Goal: Information Seeking & Learning: Check status

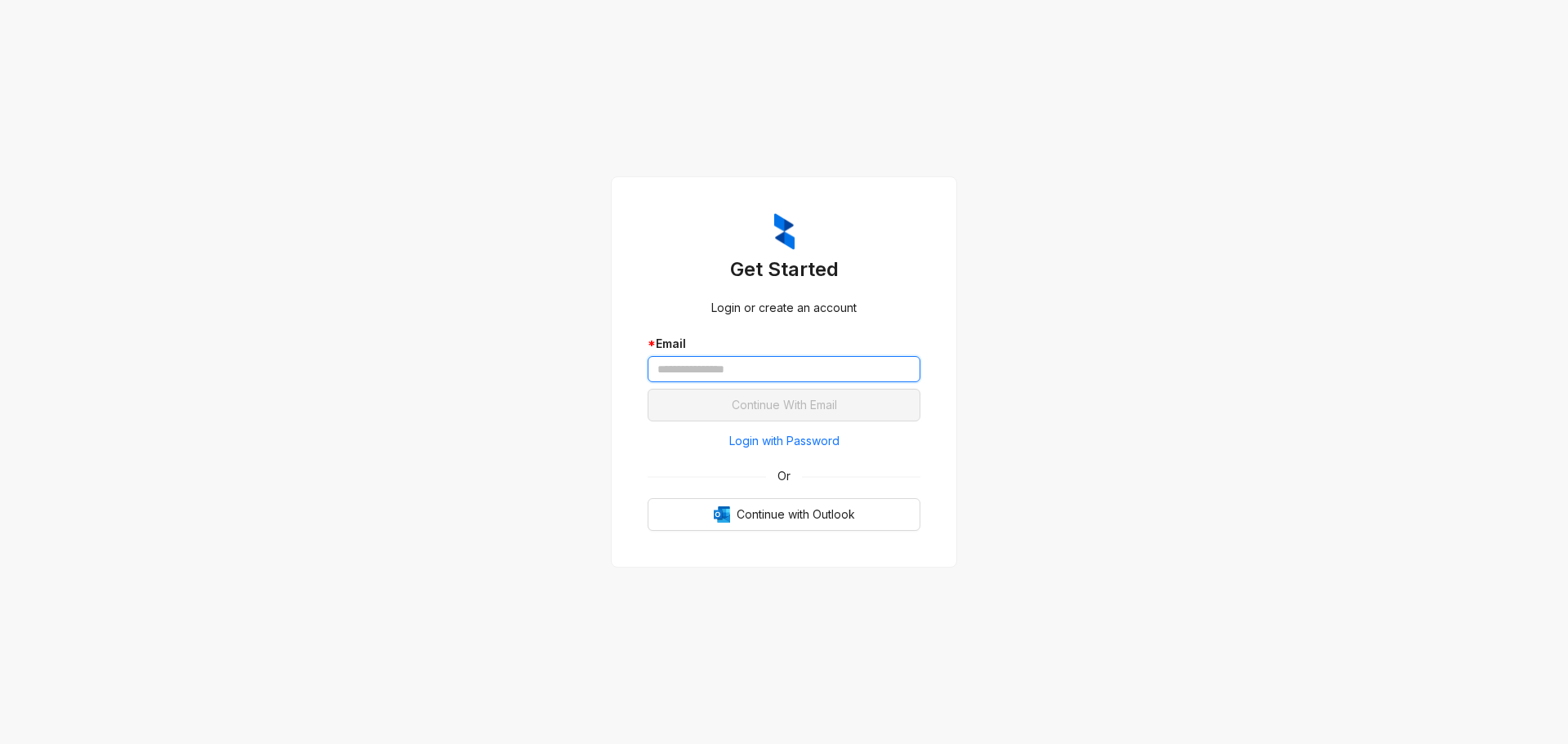
click at [787, 357] on input "text" at bounding box center [784, 370] width 273 height 26
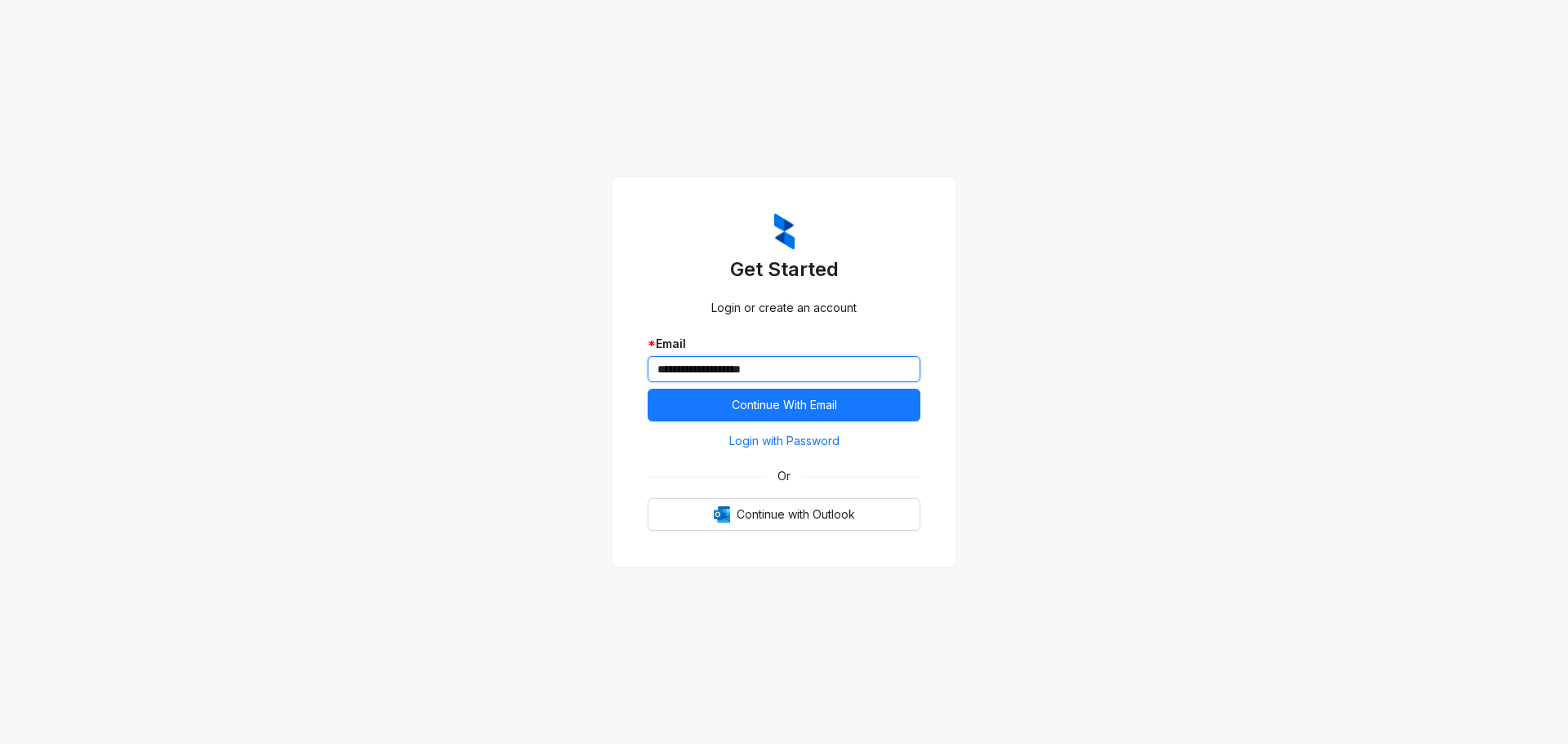
type input "**********"
click at [648, 389] on button "Continue With Email" at bounding box center [784, 405] width 273 height 33
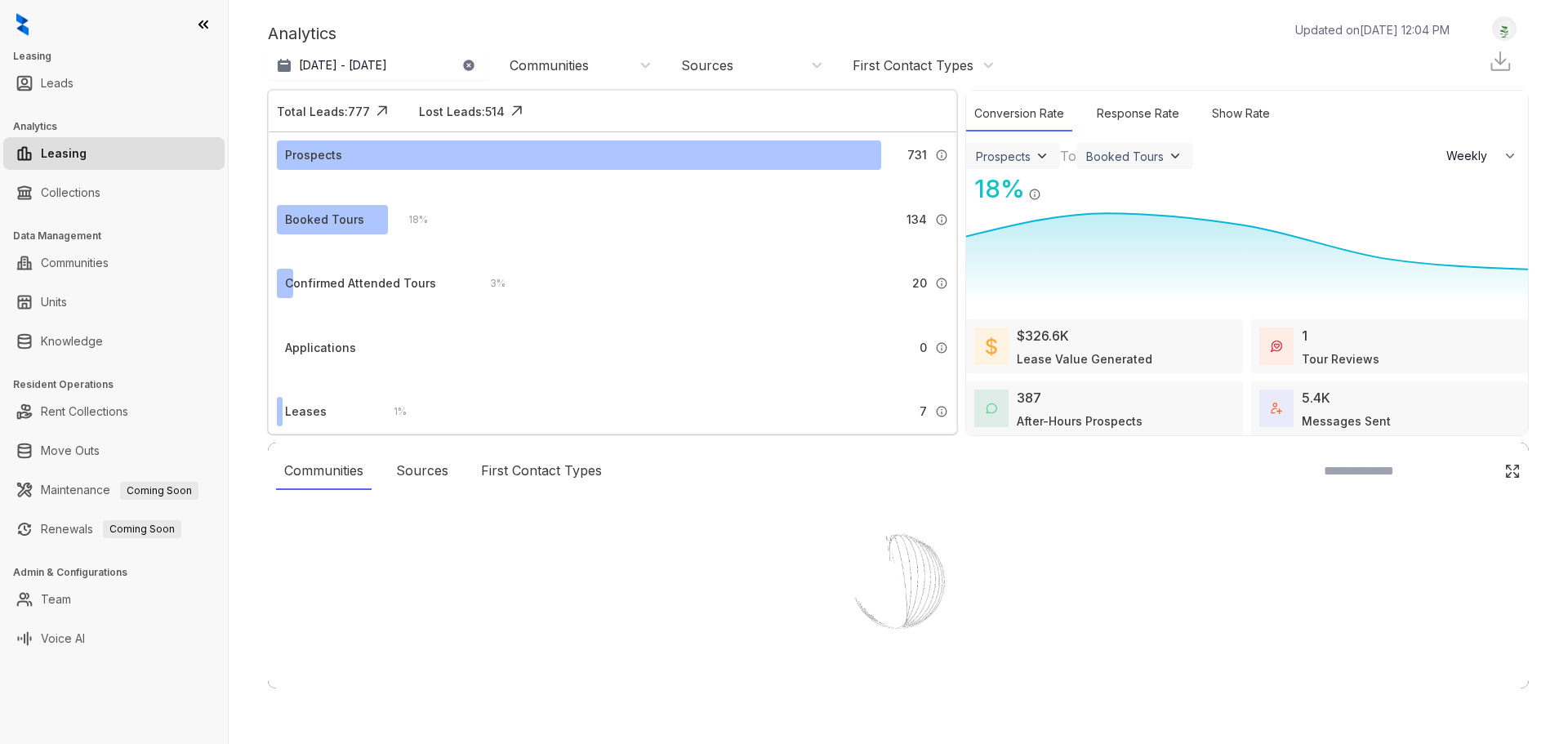
select select "******"
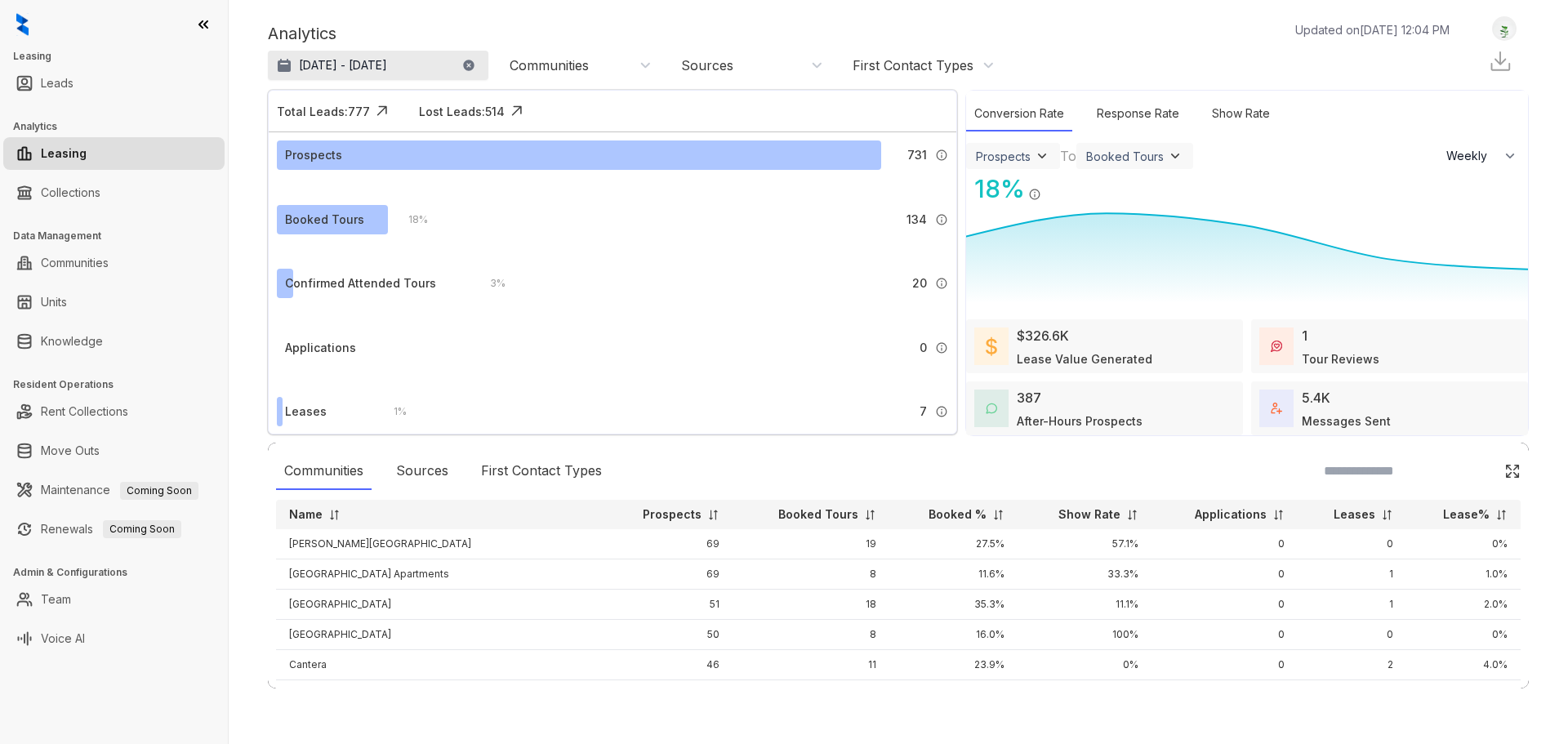
click at [364, 56] on button "[DATE] - [DATE]" at bounding box center [378, 65] width 220 height 29
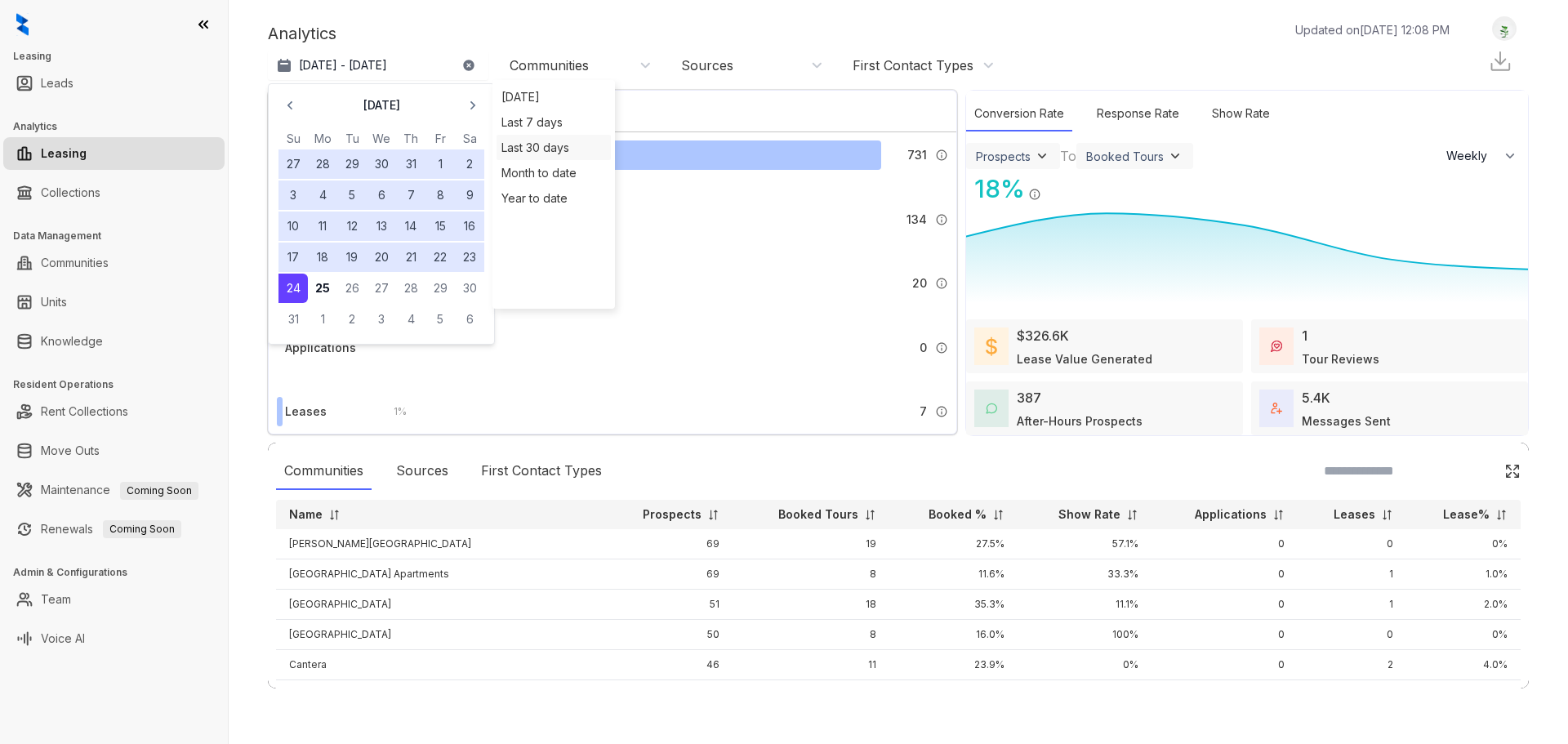
click at [569, 148] on div "Last 30 days" at bounding box center [554, 147] width 114 height 25
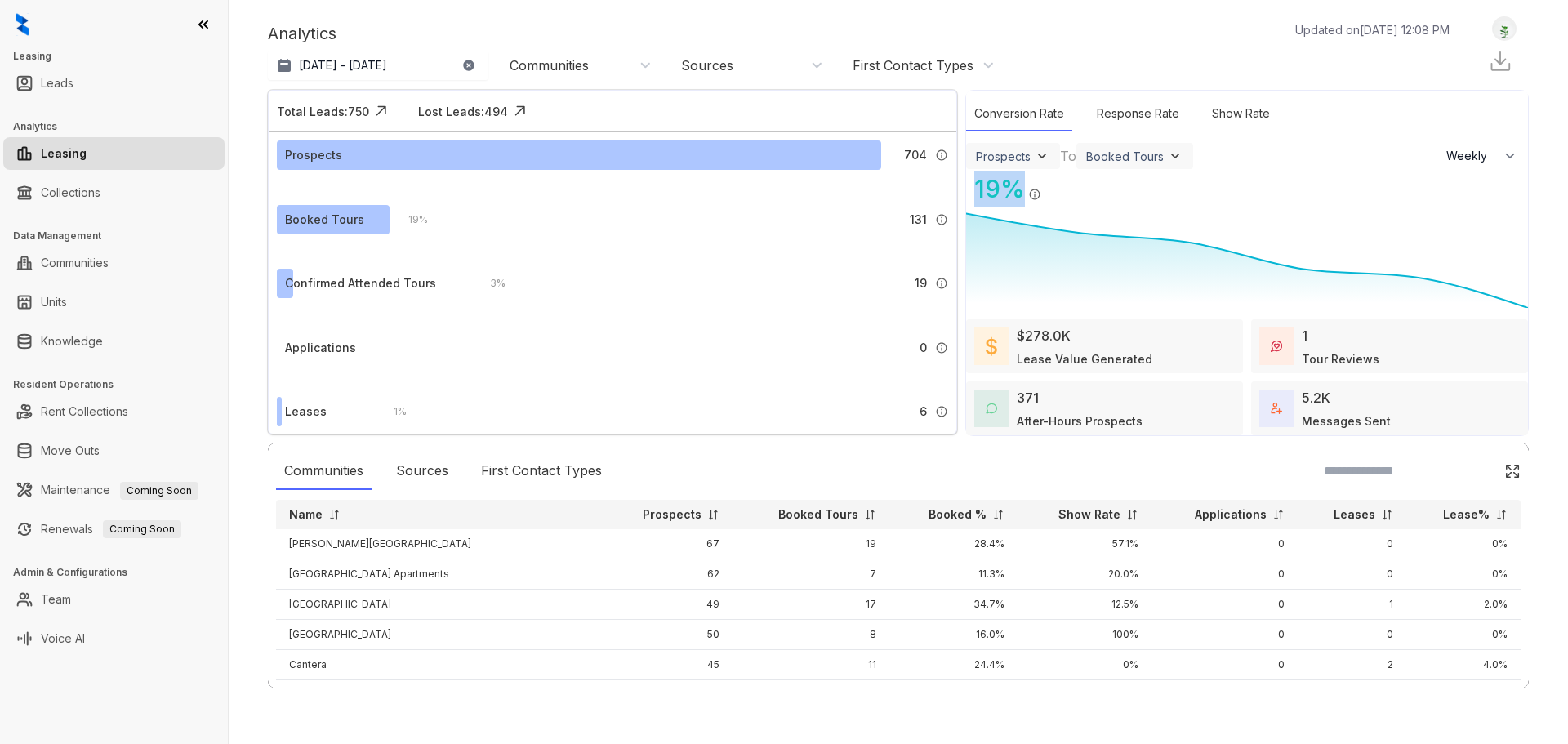
drag, startPoint x: 1021, startPoint y: 189, endPoint x: 977, endPoint y: 188, distance: 44.0
click at [977, 188] on div "19 %" at bounding box center [995, 189] width 59 height 37
click at [1040, 184] on div "Booked Tours / Prospects" at bounding box center [1033, 192] width 16 height 20
click at [1145, 155] on div "Booked Tours" at bounding box center [1124, 156] width 78 height 14
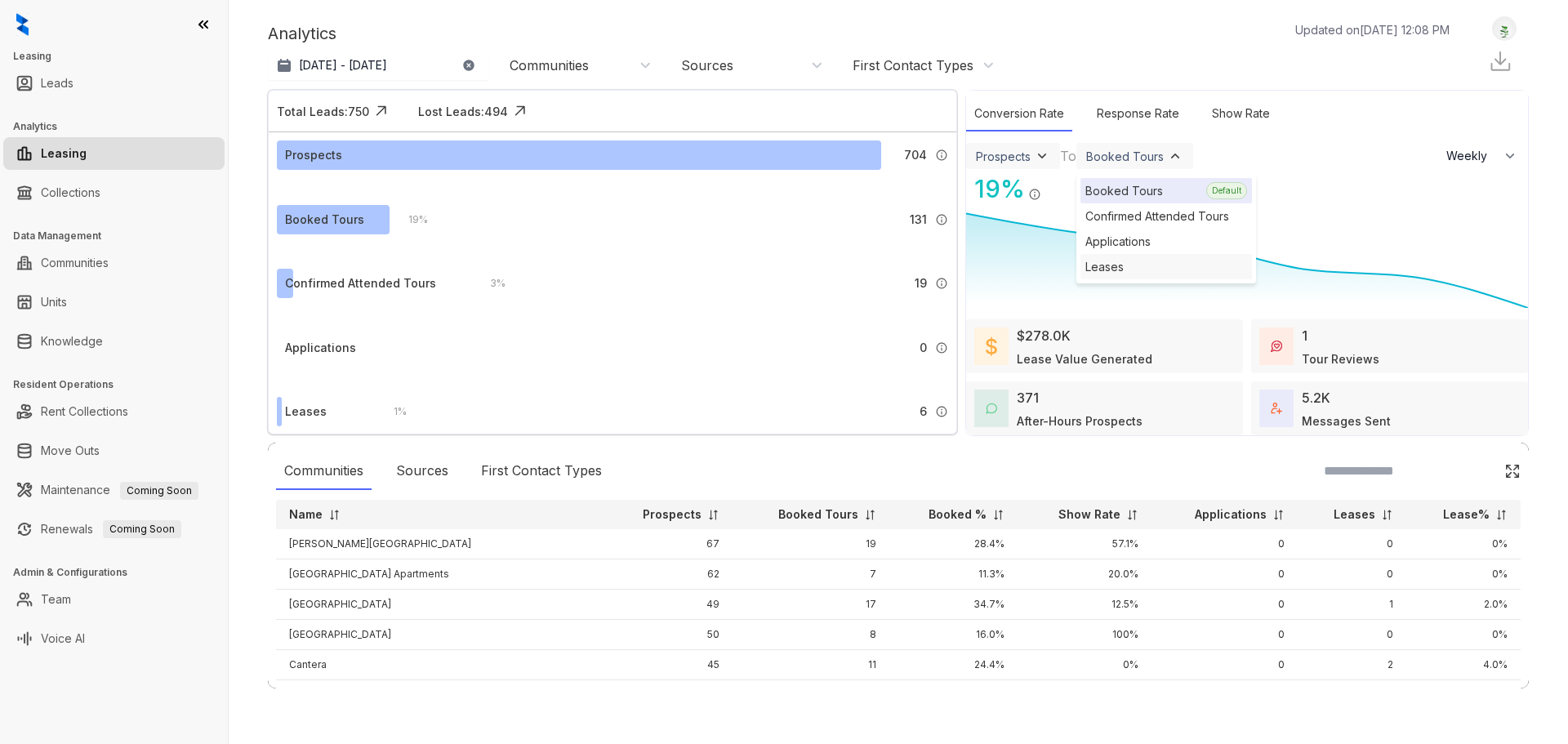
click at [1150, 263] on div "Leases" at bounding box center [1166, 266] width 172 height 25
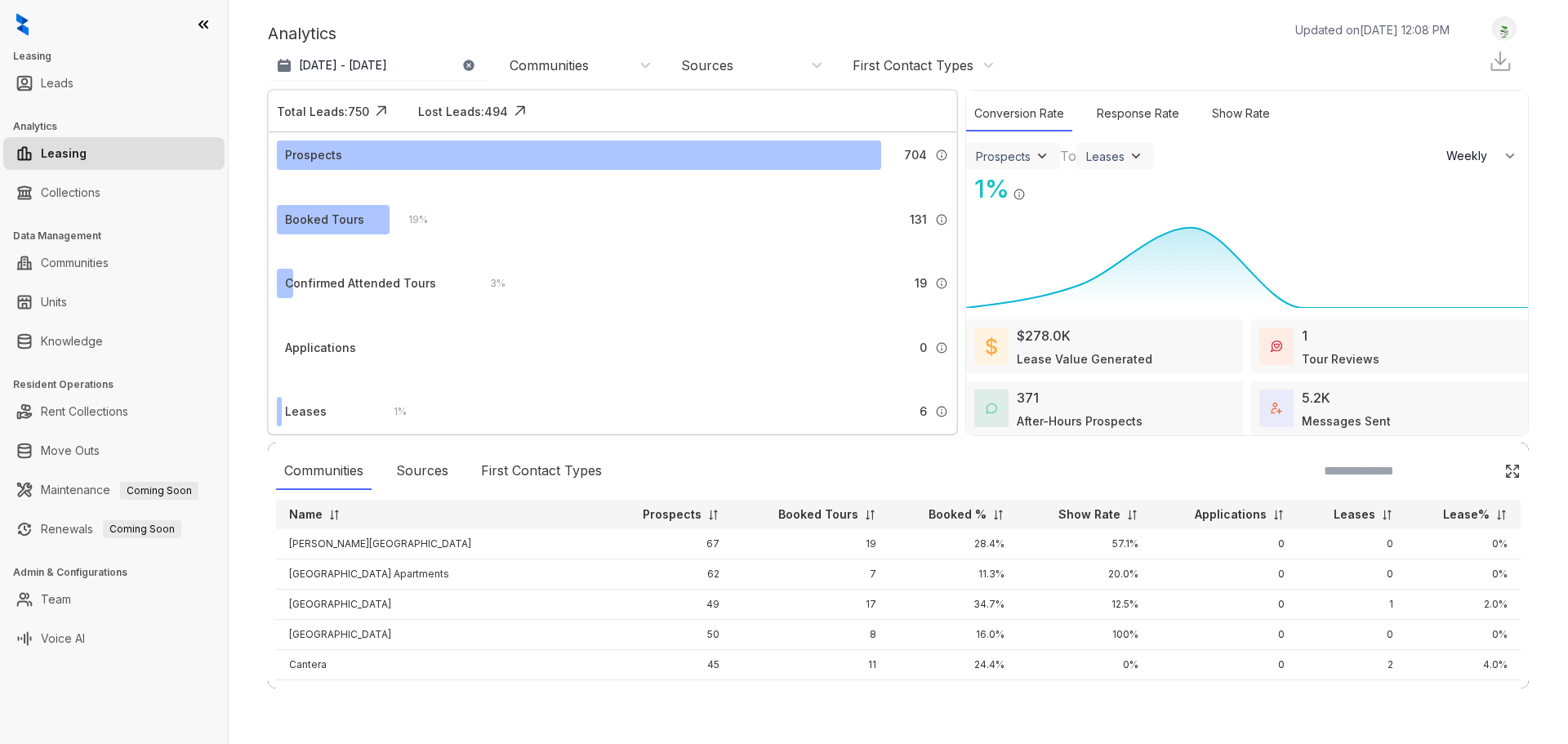
click at [1025, 149] on div "Prospects" at bounding box center [1003, 156] width 54 height 14
click at [1105, 205] on div "Prospects Default" at bounding box center [1056, 216] width 172 height 25
click at [1128, 160] on img at bounding box center [1136, 156] width 16 height 16
click at [851, 498] on div "Communities Sources First Contact Types Name Prospects Booked Tours Booked % Sh…" at bounding box center [898, 566] width 1261 height 246
click at [1102, 155] on div "Leases" at bounding box center [1105, 156] width 38 height 14
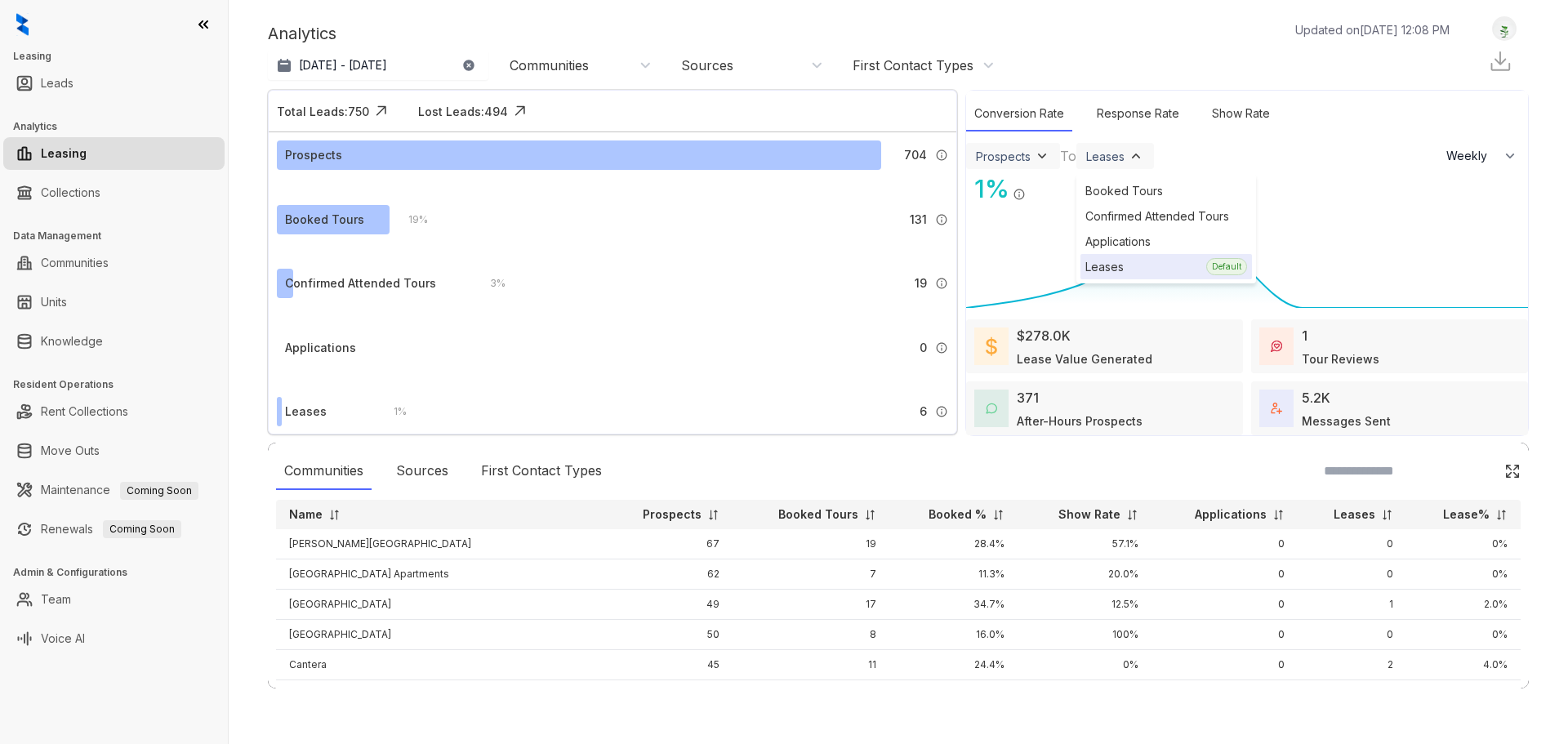
click at [1040, 158] on img at bounding box center [1042, 156] width 16 height 16
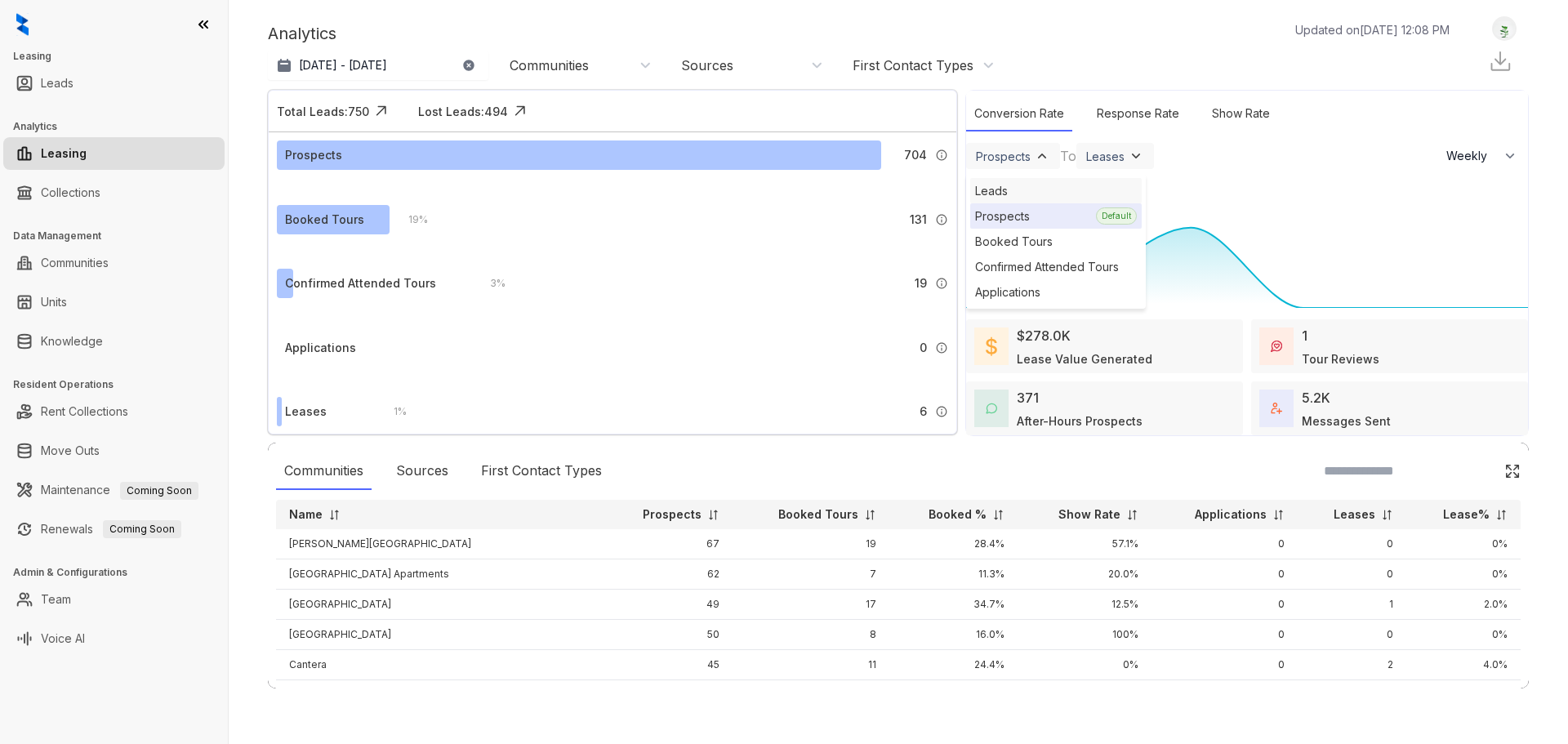
click at [1034, 187] on div "Leads" at bounding box center [1056, 190] width 172 height 25
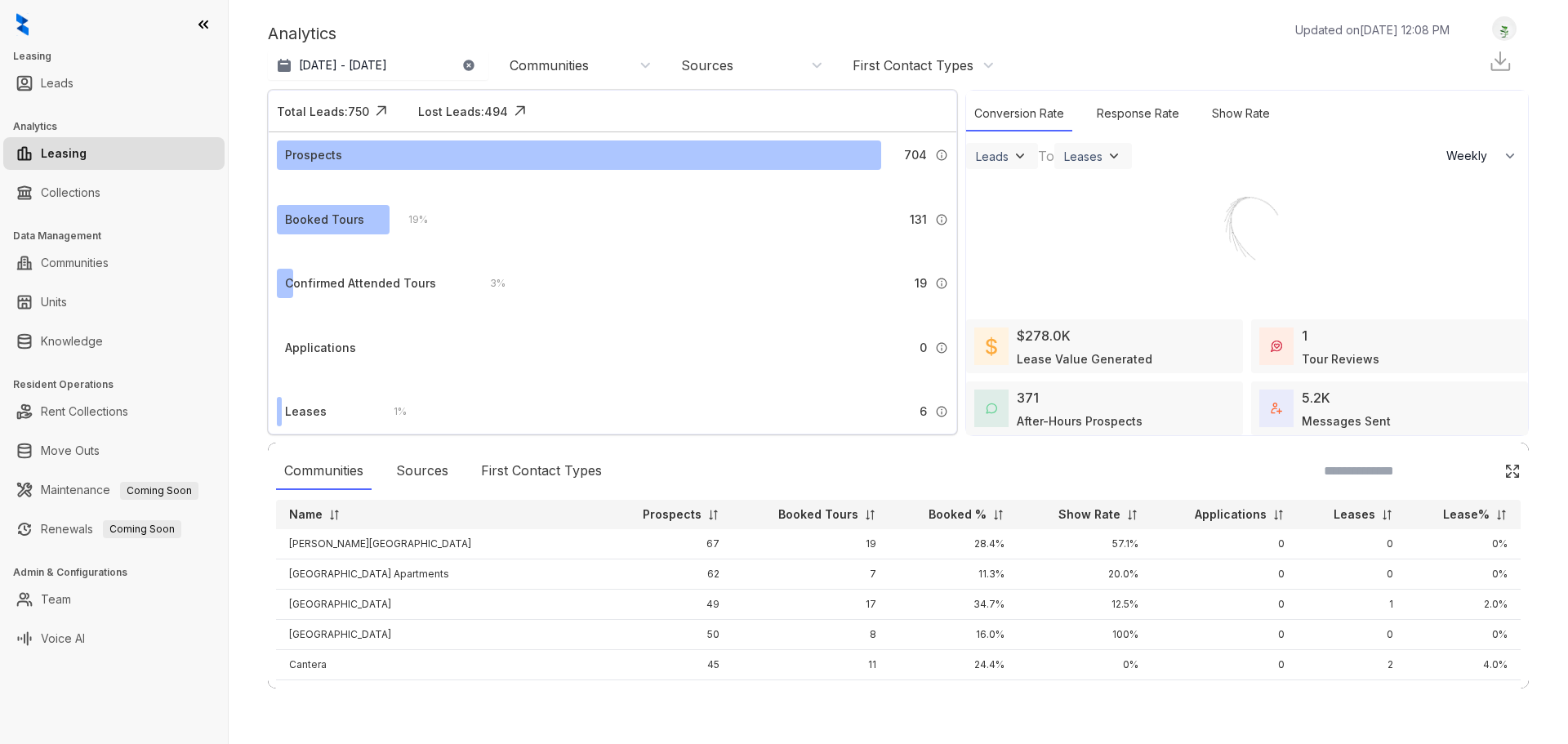
click at [1124, 143] on div "Leads Leads Default Prospects Booked Tours Confirmed Attended Tours Application…" at bounding box center [1048, 156] width 166 height 29
click at [1118, 150] on img at bounding box center [1113, 156] width 16 height 16
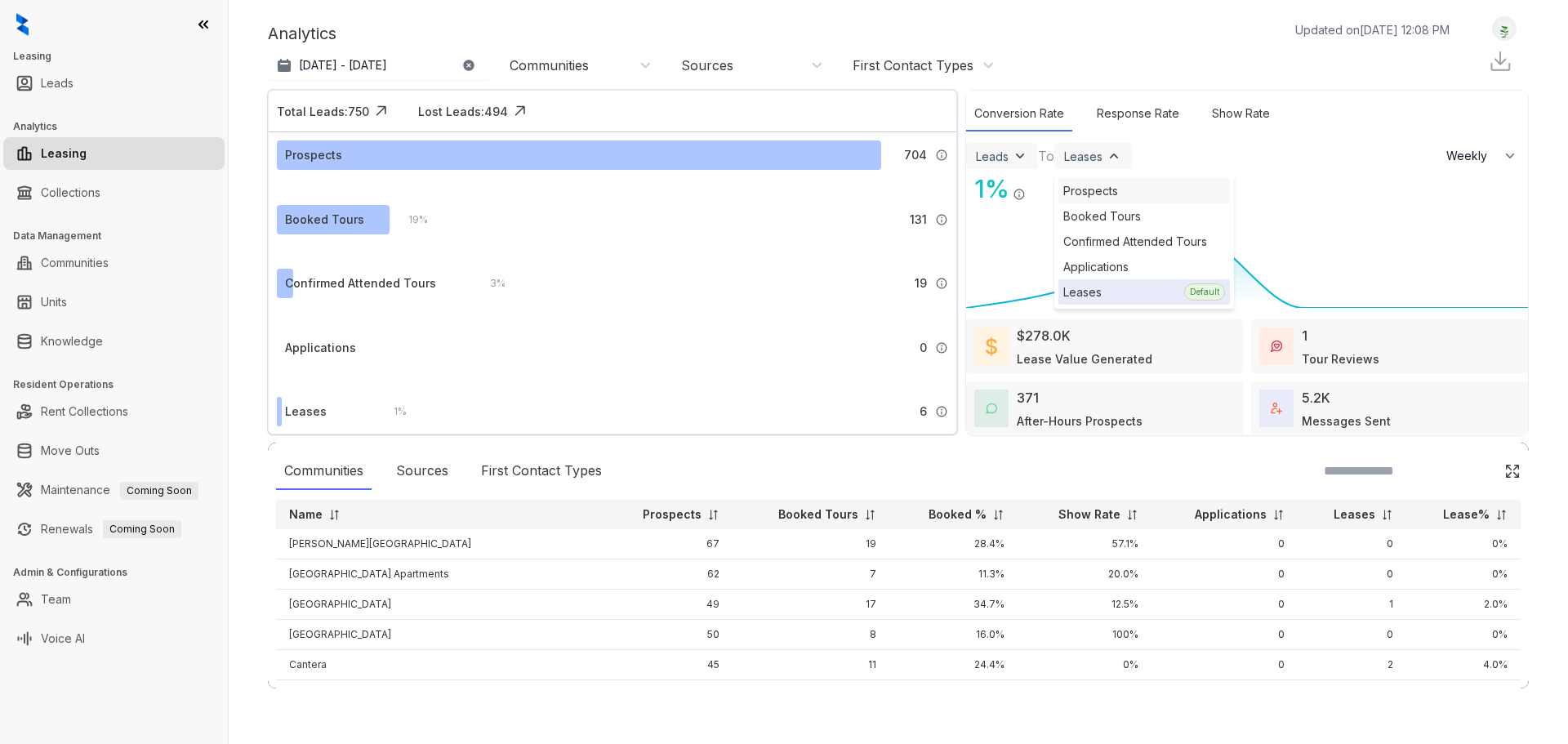
click at [1114, 186] on div "Prospects" at bounding box center [1144, 190] width 172 height 25
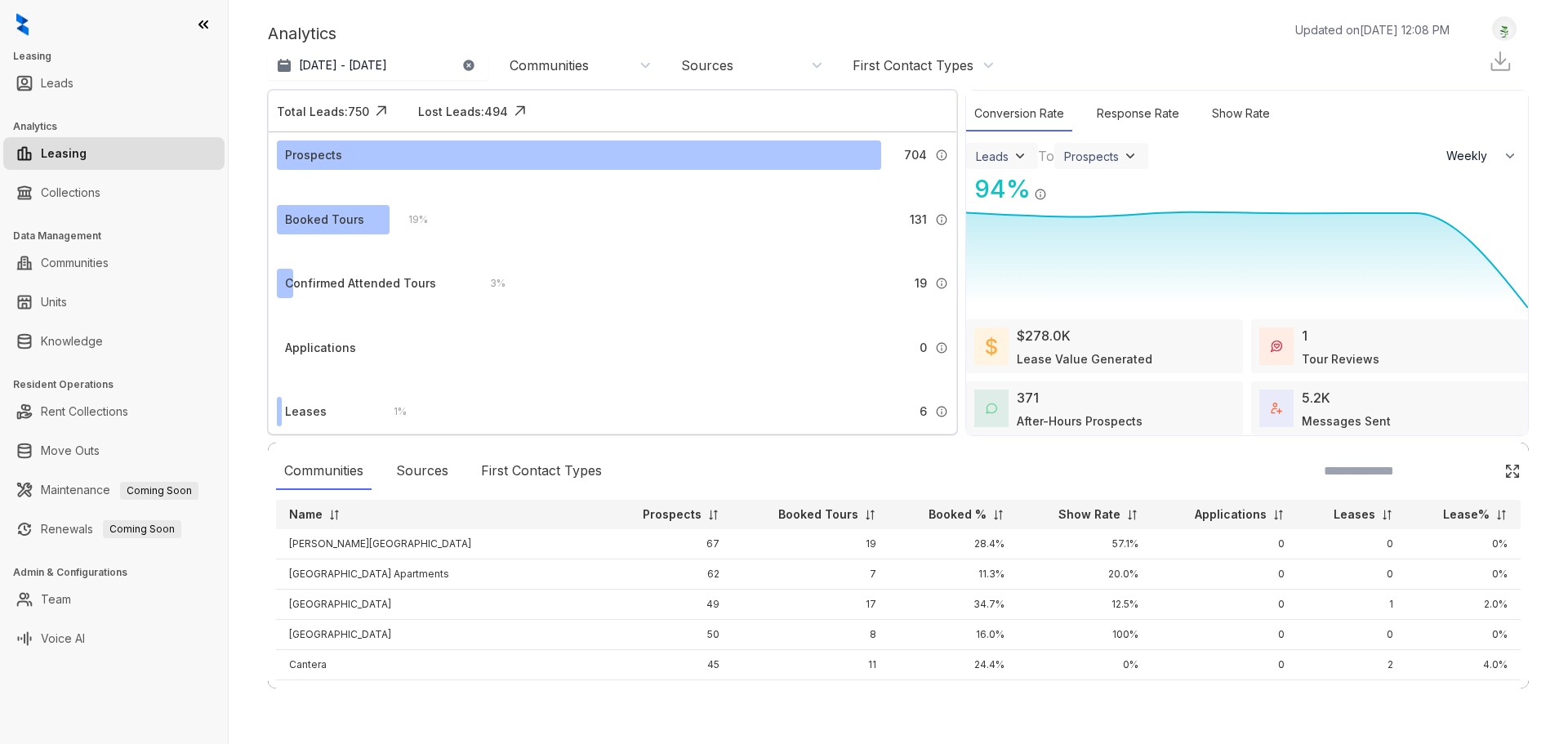
drag, startPoint x: 929, startPoint y: 64, endPoint x: 934, endPoint y: 53, distance: 12.1
click at [933, 55] on div "First Contact Types" at bounding box center [921, 66] width 163 height 26
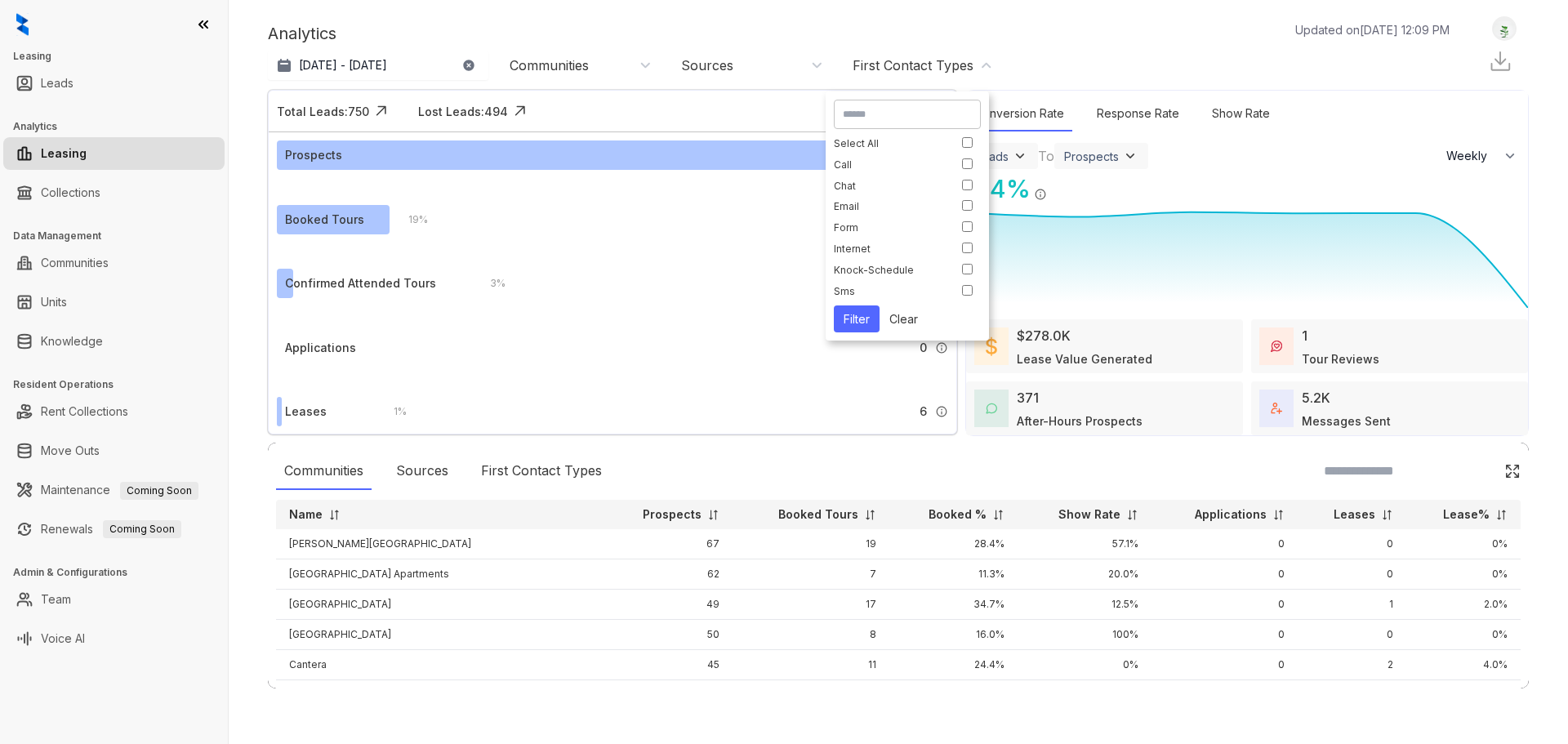
click at [781, 53] on div "Sources" at bounding box center [749, 66] width 163 height 26
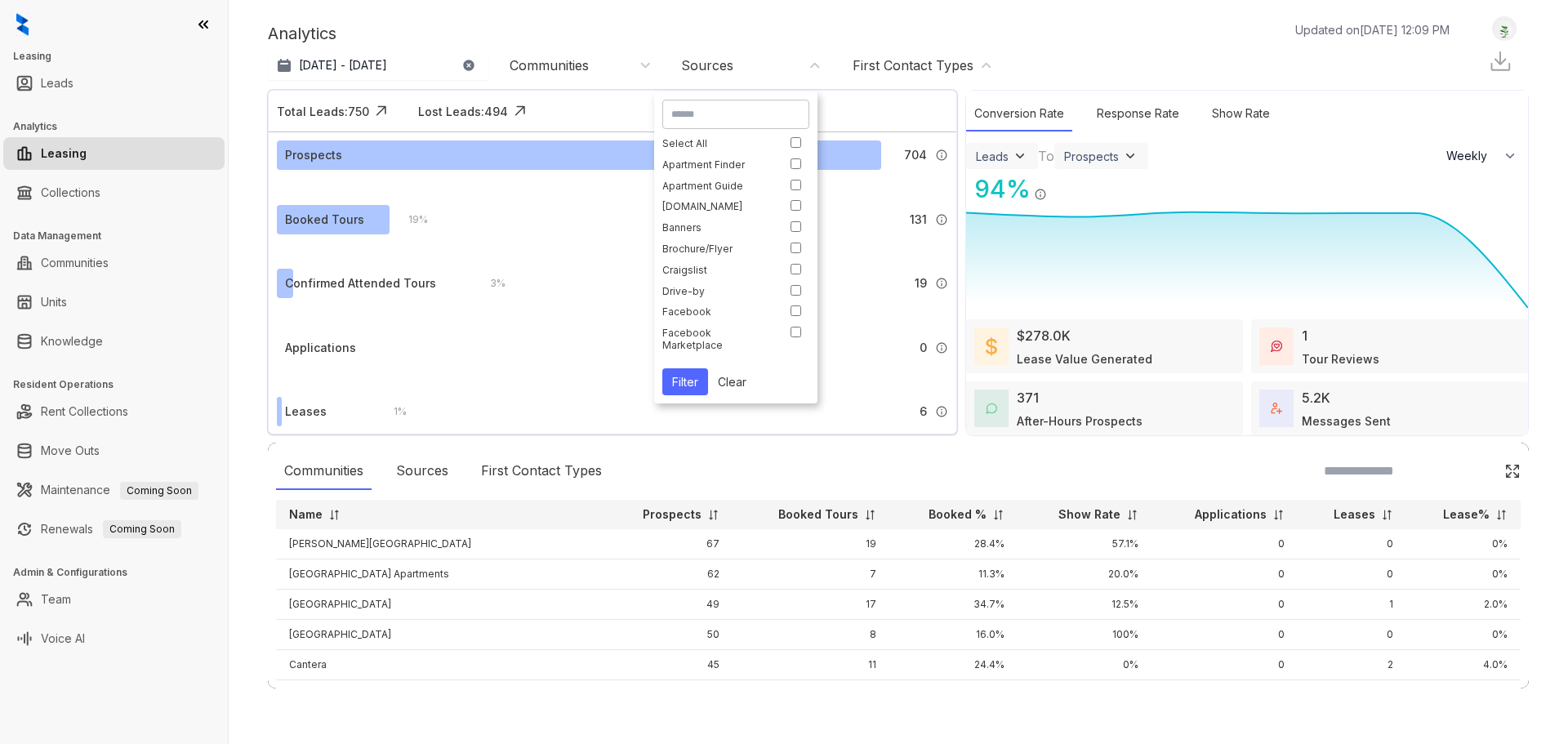
click at [577, 49] on div "Jul 27, 2025 - Aug 25, 2025 Today Last 7 days Last 30 days Month to date Year t…" at bounding box center [636, 65] width 735 height 33
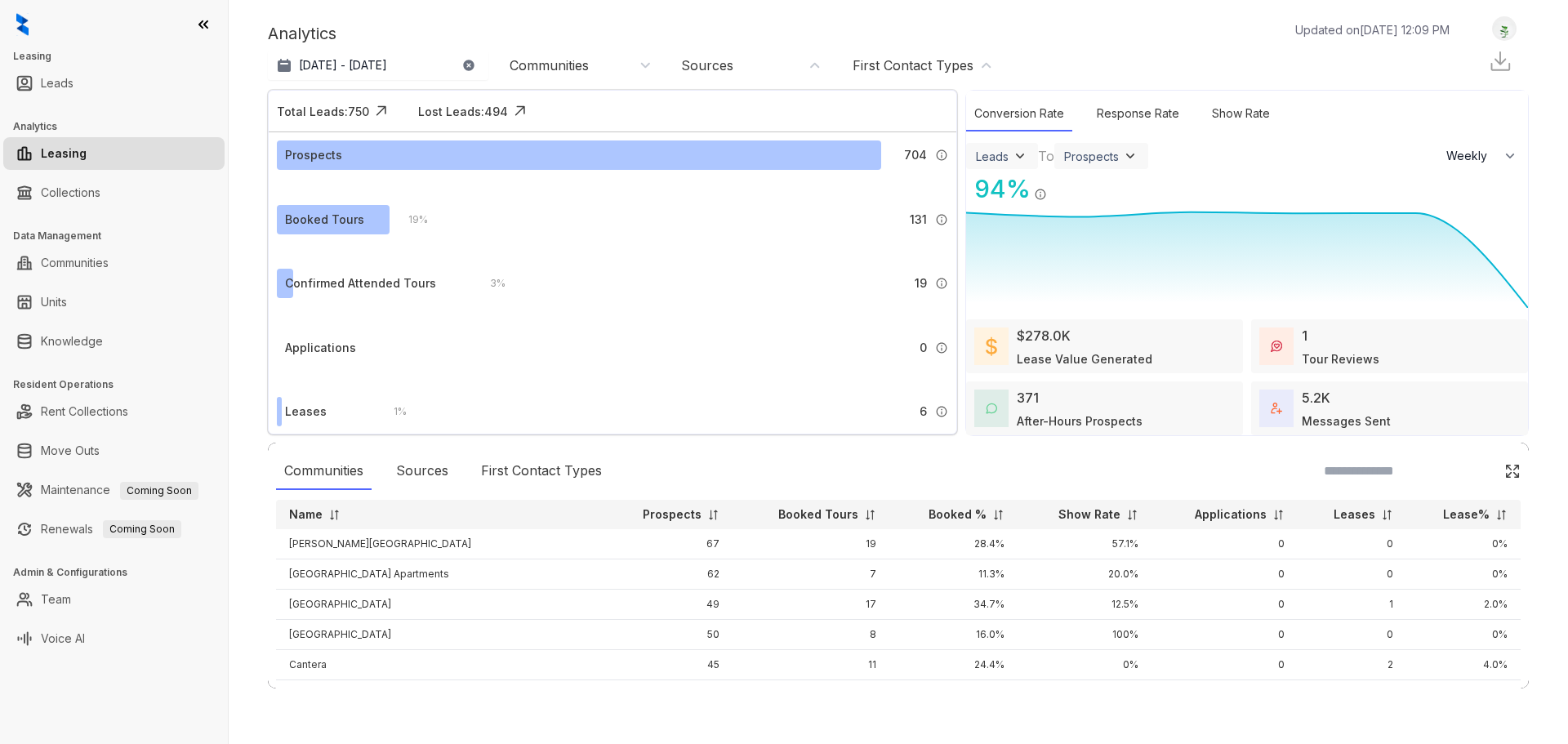
click at [571, 59] on div "Communities" at bounding box center [550, 65] width 79 height 18
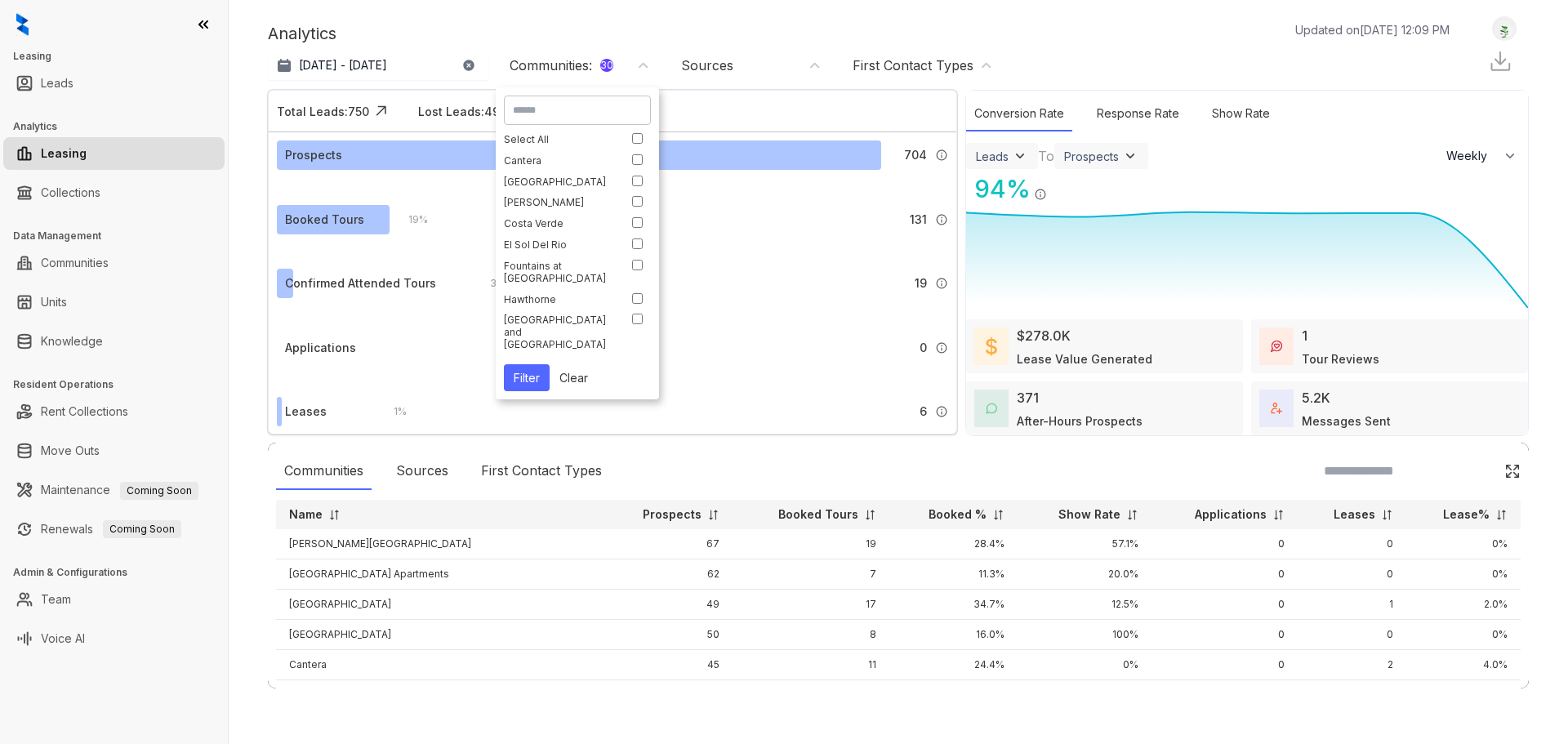
click at [532, 28] on div "Analytics Updated on Aug 25, 2025, 12:09 PM" at bounding box center [867, 34] width 1199 height 24
